Goal: Navigation & Orientation: Find specific page/section

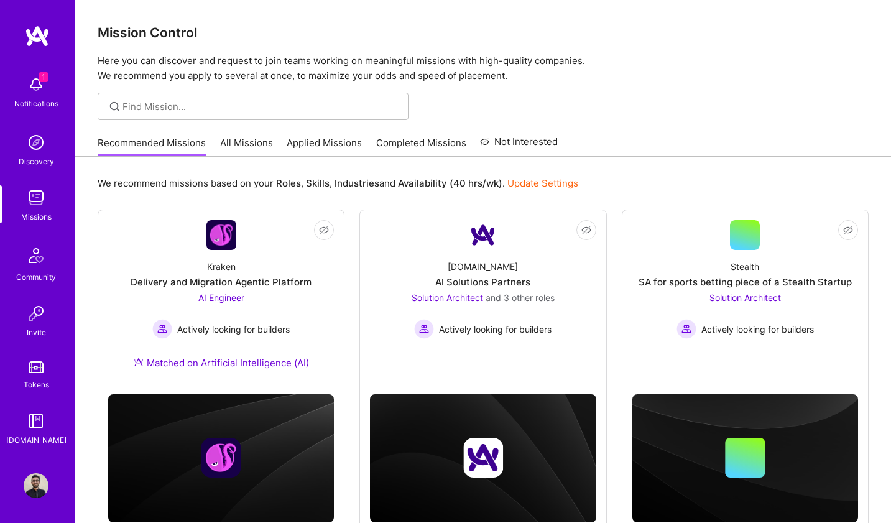
click at [15, 79] on div "1 Notifications" at bounding box center [36, 91] width 77 height 43
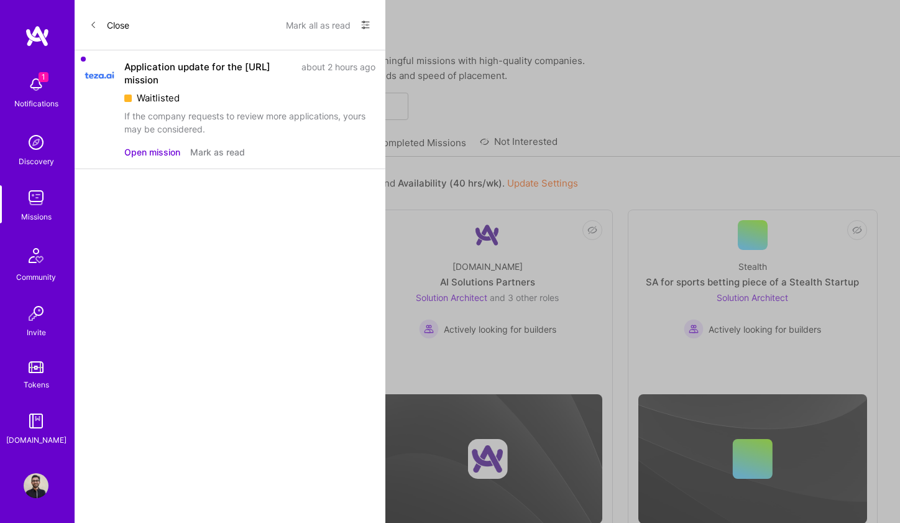
click at [203, 154] on button "Mark as read" at bounding box center [217, 151] width 55 height 13
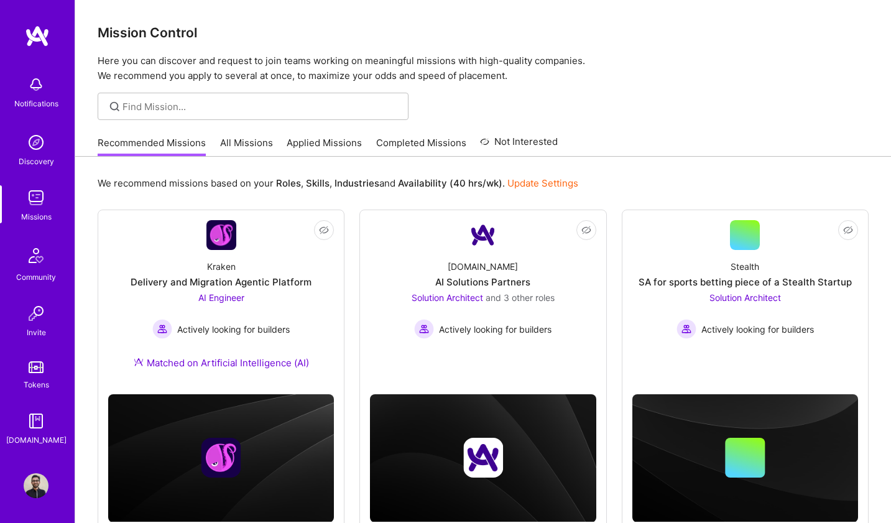
click at [27, 202] on img at bounding box center [36, 197] width 25 height 25
click at [256, 147] on link "All Missions" at bounding box center [246, 146] width 53 height 21
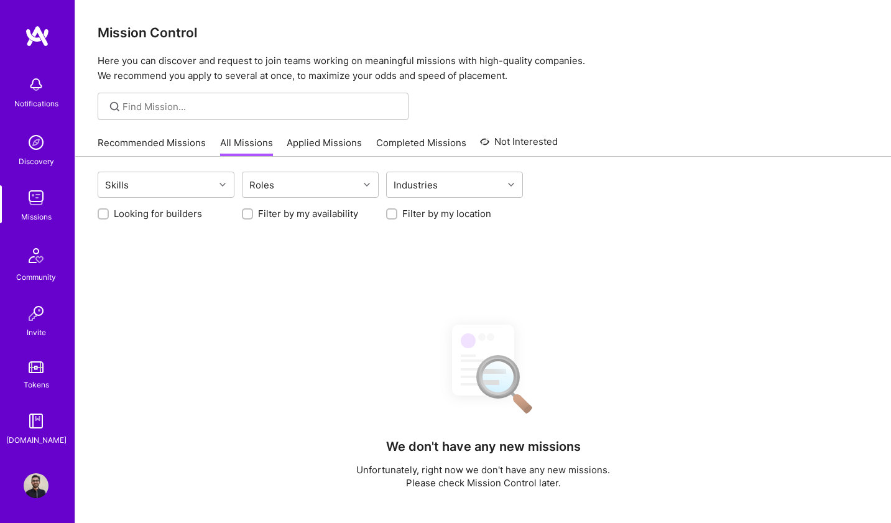
click at [323, 141] on link "Applied Missions" at bounding box center [324, 146] width 75 height 21
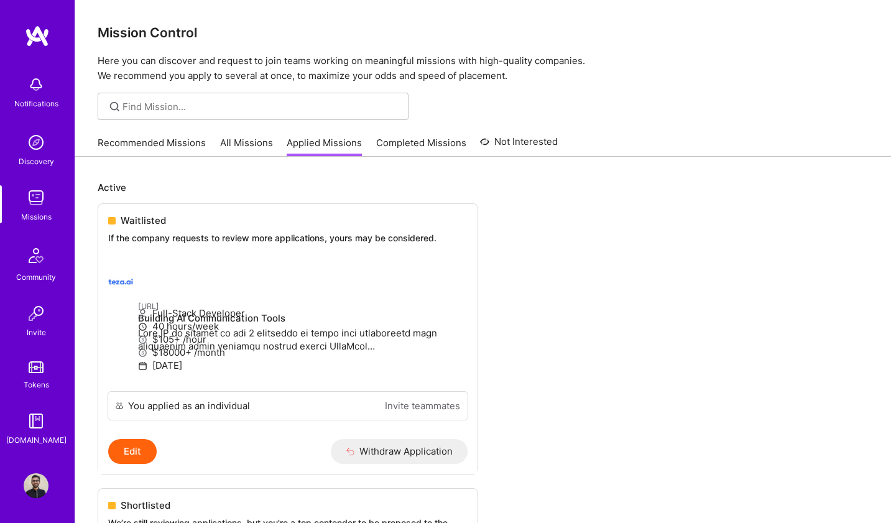
scroll to position [181, 0]
